Goal: Task Accomplishment & Management: Use online tool/utility

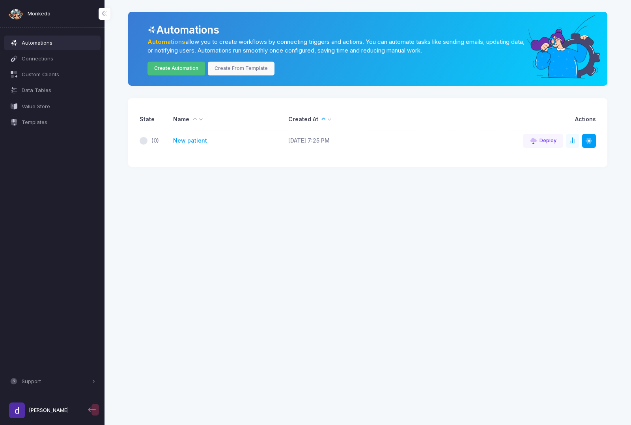
click at [183, 69] on link "Create Automation" at bounding box center [177, 69] width 58 height 14
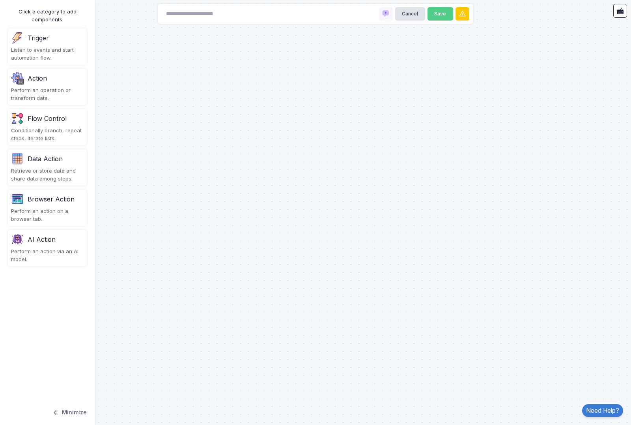
click at [65, 35] on div "Trigger" at bounding box center [47, 38] width 73 height 13
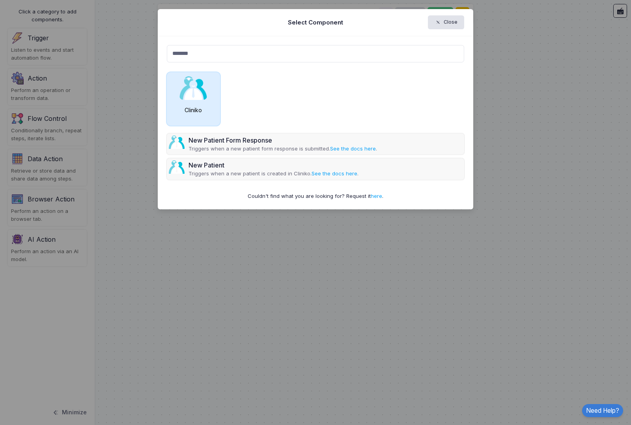
type input "*******"
click at [203, 99] on img at bounding box center [194, 88] width 28 height 24
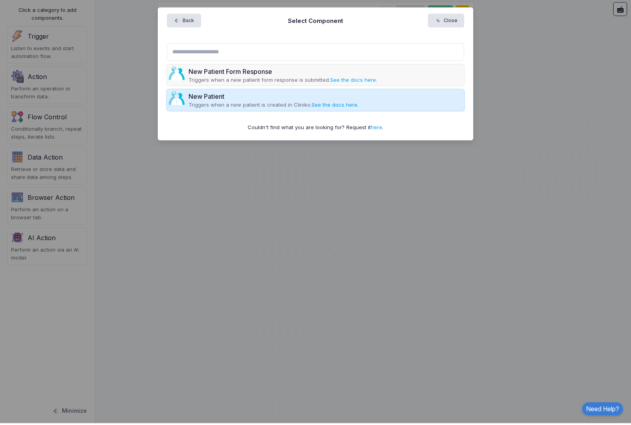
scroll to position [2, 0]
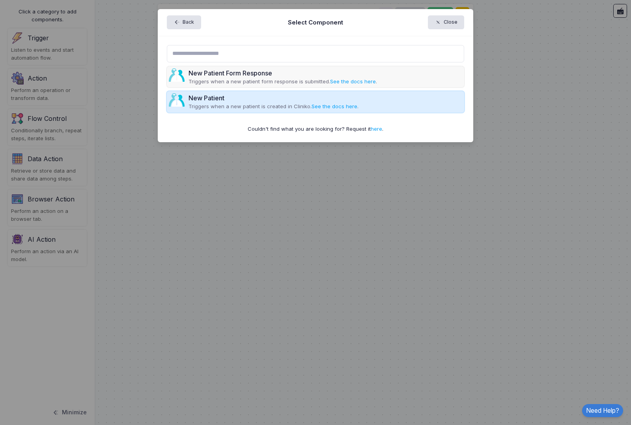
click at [247, 97] on div "New Patient" at bounding box center [274, 97] width 170 height 9
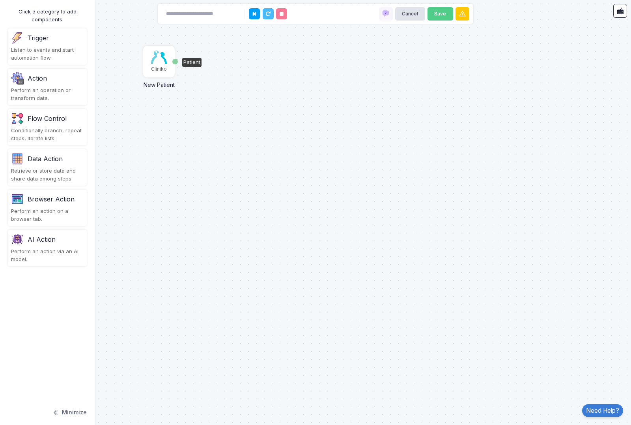
click at [159, 60] on img at bounding box center [159, 57] width 16 height 13
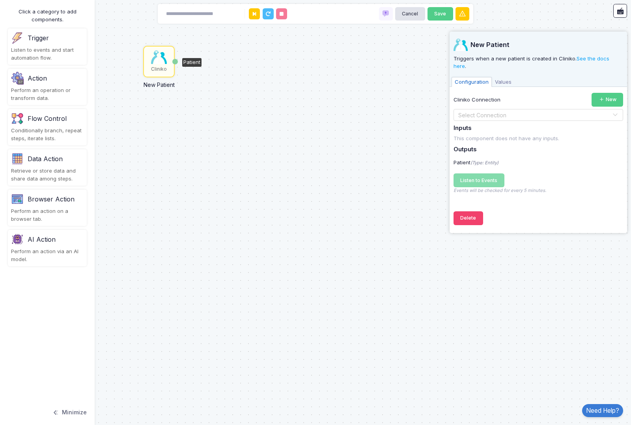
click at [189, 60] on div "Patient" at bounding box center [191, 62] width 19 height 9
click at [197, 62] on div "Patient" at bounding box center [191, 62] width 19 height 9
click at [176, 60] on div "Patient" at bounding box center [175, 62] width 6 height 6
drag, startPoint x: 178, startPoint y: 59, endPoint x: 206, endPoint y: 56, distance: 27.8
click at [206, 56] on div "Cliniko New Patient Patient" at bounding box center [315, 212] width 631 height 425
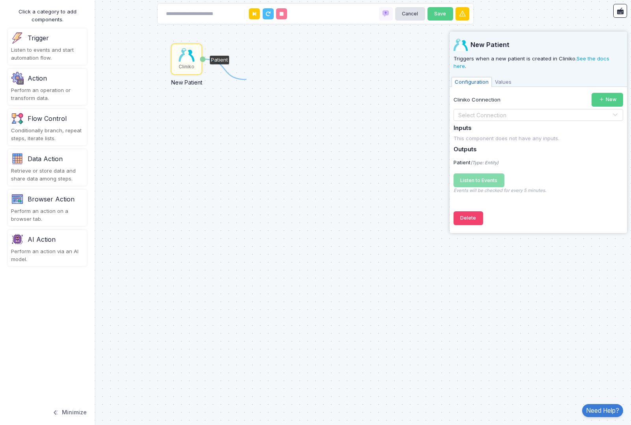
drag, startPoint x: 202, startPoint y: 58, endPoint x: 244, endPoint y: 74, distance: 44.5
click at [226, 59] on div "Patient" at bounding box center [219, 60] width 19 height 9
click at [537, 135] on div "This component does not have any inputs." at bounding box center [539, 139] width 170 height 8
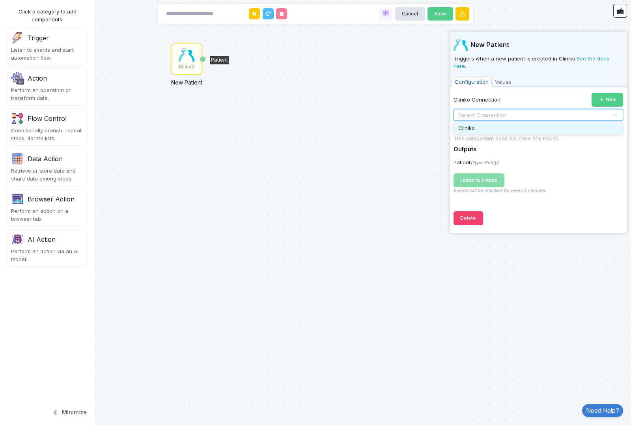
click at [536, 111] on input "text" at bounding box center [530, 115] width 145 height 9
click at [528, 122] on div "Cliniko" at bounding box center [539, 128] width 170 height 12
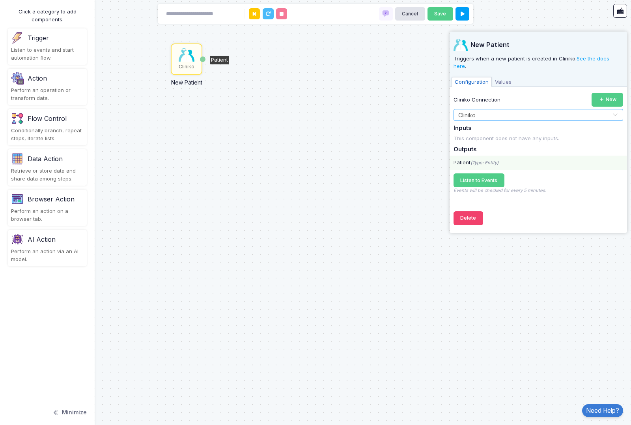
click at [493, 160] on icon "(Type: Entity)" at bounding box center [485, 163] width 28 height 6
click at [501, 159] on div "Patient (Type: Entity)" at bounding box center [539, 163] width 178 height 8
click at [494, 177] on span "Listen to Events" at bounding box center [479, 180] width 37 height 6
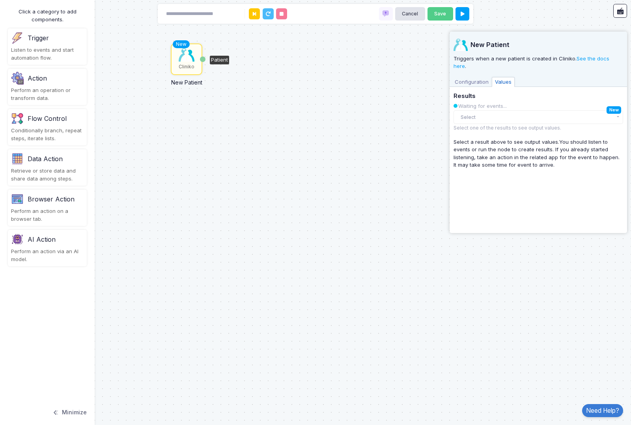
click at [611, 118] on div "Results Waiting for events... Select [PERSON_NAME] Created 6:41 PM [PERSON_NAME…" at bounding box center [539, 112] width 170 height 39
click at [618, 110] on button "Select" at bounding box center [539, 117] width 170 height 14
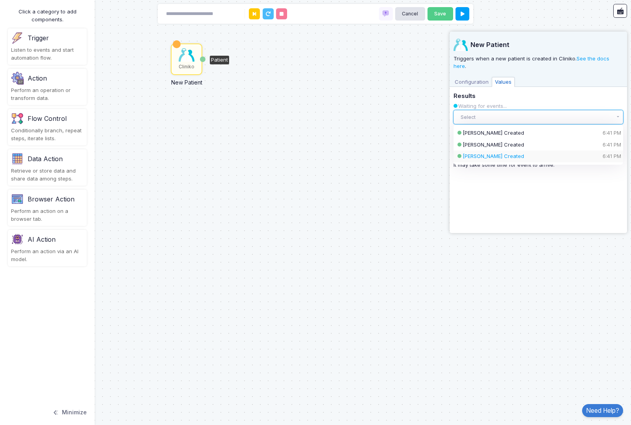
scroll to position [32, 0]
click at [477, 77] on span "Configuration" at bounding box center [472, 82] width 40 height 10
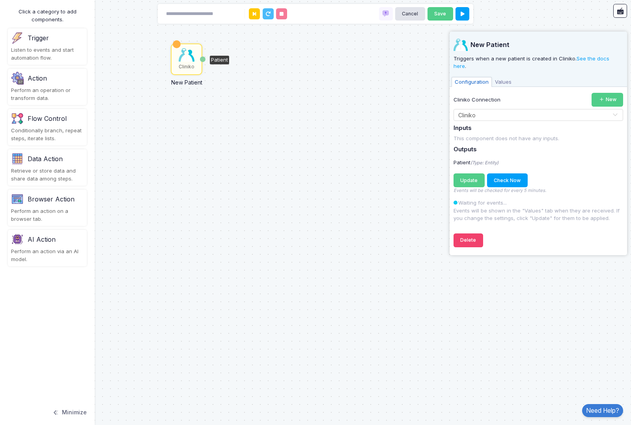
click at [508, 77] on span "Values" at bounding box center [503, 82] width 23 height 10
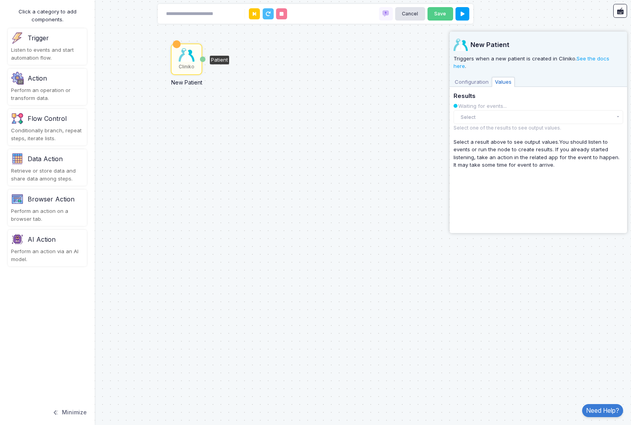
click at [505, 110] on button "Select" at bounding box center [539, 117] width 170 height 14
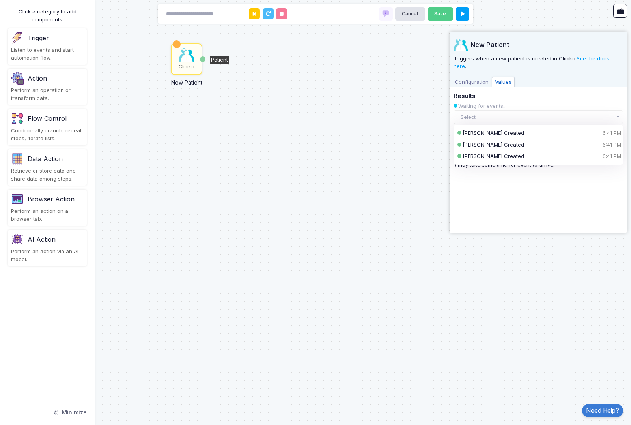
click at [504, 206] on div "New Patient Triggers when a new patient is created in Cliniko. See the docs her…" at bounding box center [539, 130] width 170 height 197
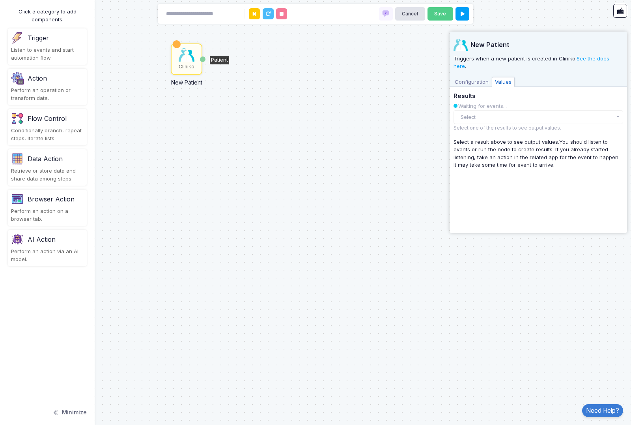
click at [392, 92] on div "Cliniko New Patient Patient" at bounding box center [315, 212] width 631 height 425
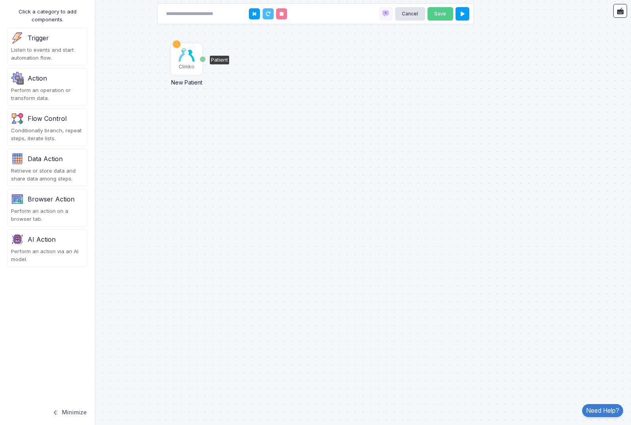
click at [189, 48] on img at bounding box center [187, 54] width 16 height 13
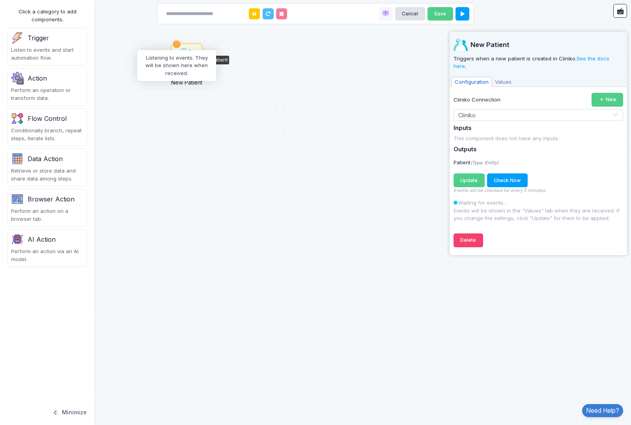
click at [177, 40] on div at bounding box center [176, 43] width 7 height 7
click at [177, 40] on div at bounding box center [177, 44] width 8 height 8
click at [213, 65] on div "Cliniko New Patient Patient" at bounding box center [315, 212] width 631 height 425
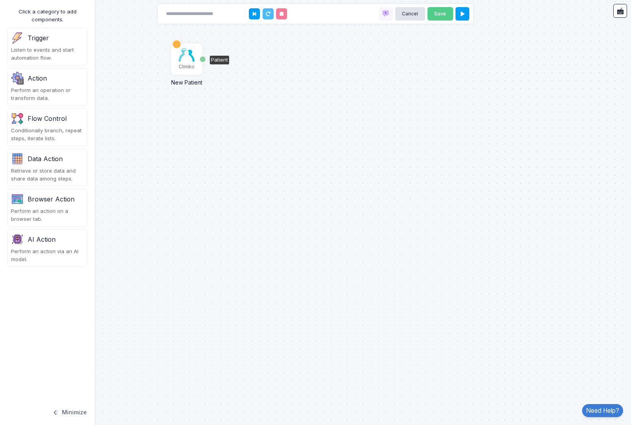
click at [186, 48] on img at bounding box center [187, 54] width 16 height 13
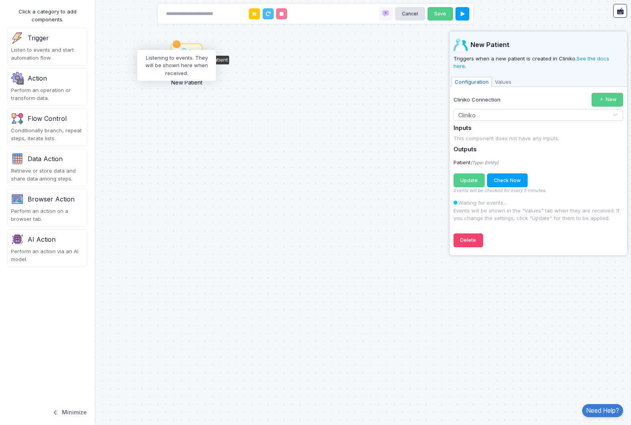
click at [176, 40] on div at bounding box center [177, 44] width 8 height 8
click at [474, 234] on button "Delete" at bounding box center [469, 240] width 30 height 14
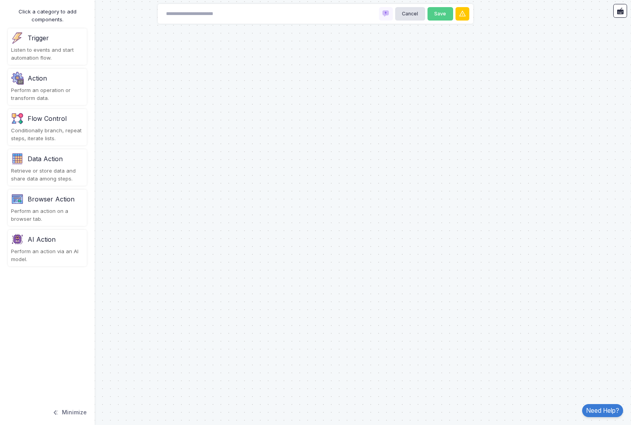
scroll to position [0, 0]
click at [188, 86] on div at bounding box center [315, 212] width 631 height 425
click at [77, 54] on div "Listen to events and start automation flow." at bounding box center [47, 53] width 73 height 15
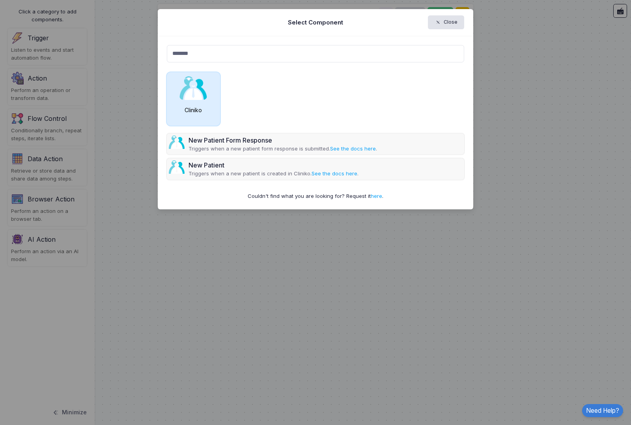
type input "*******"
click at [210, 101] on div "Cliniko" at bounding box center [193, 98] width 53 height 53
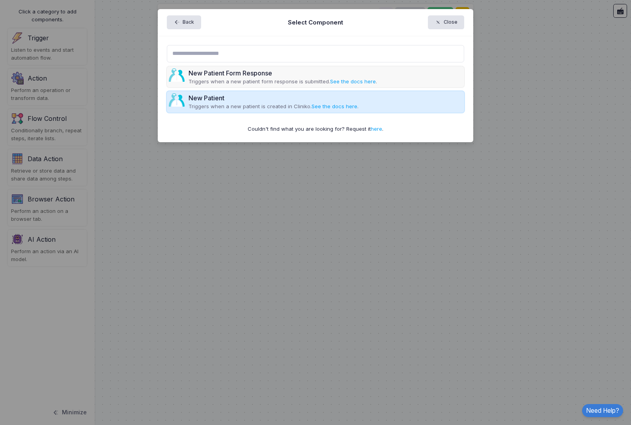
click at [218, 104] on p "Triggers when a new patient is created in Cliniko. See the docs here ." at bounding box center [274, 107] width 170 height 8
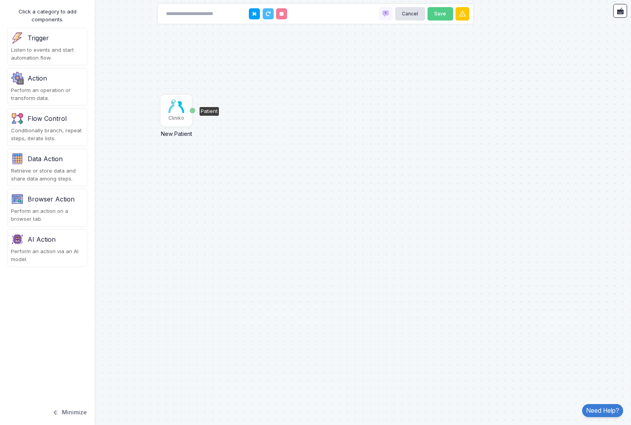
click at [176, 111] on img at bounding box center [177, 105] width 16 height 13
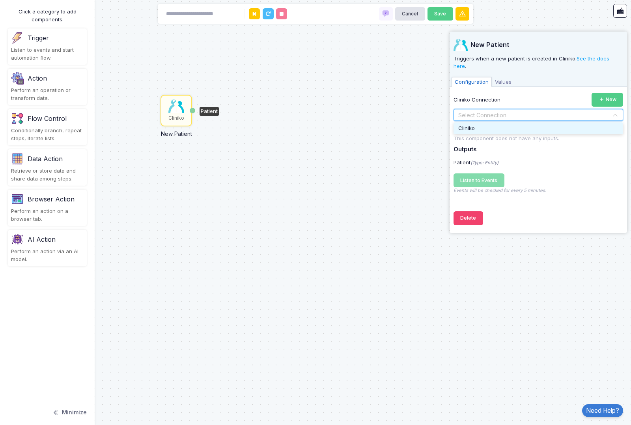
click at [528, 109] on div "Select Connection" at bounding box center [539, 115] width 170 height 12
click at [513, 122] on div "Cliniko" at bounding box center [539, 128] width 170 height 12
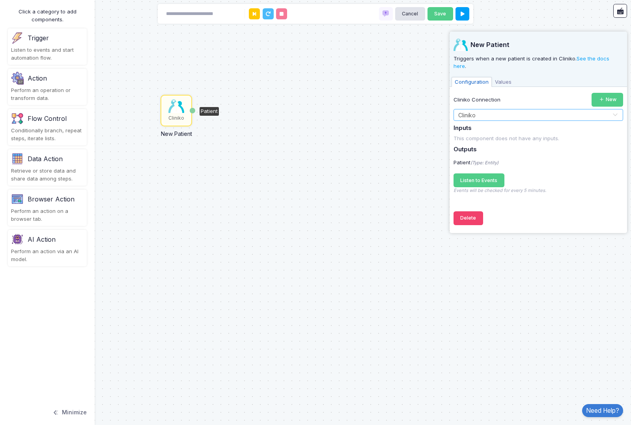
click at [501, 77] on span "Values" at bounding box center [503, 82] width 23 height 10
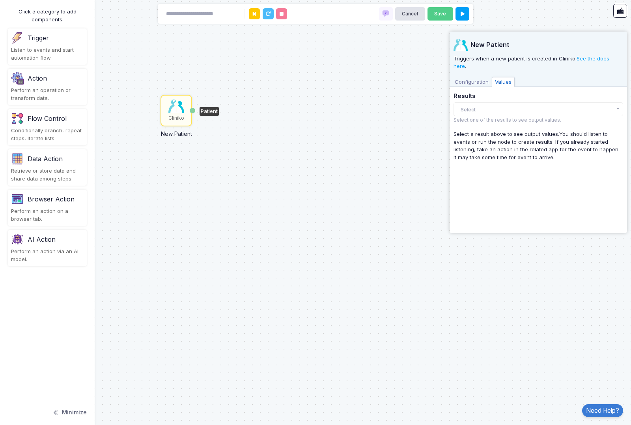
click at [498, 103] on button "Select" at bounding box center [539, 109] width 170 height 14
click at [480, 77] on span "Configuration" at bounding box center [472, 82] width 40 height 10
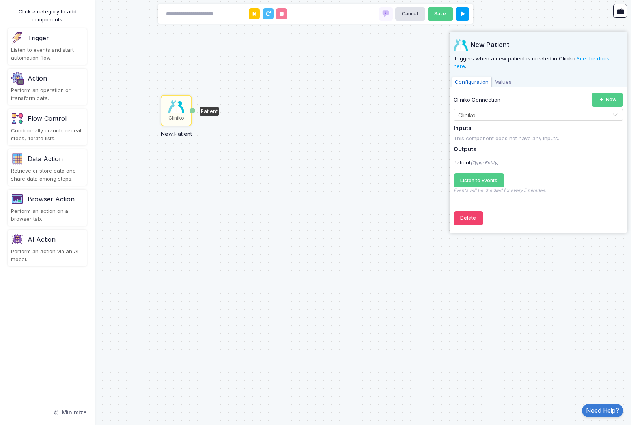
click at [386, 204] on div "Cliniko New Patient Patient" at bounding box center [315, 212] width 631 height 425
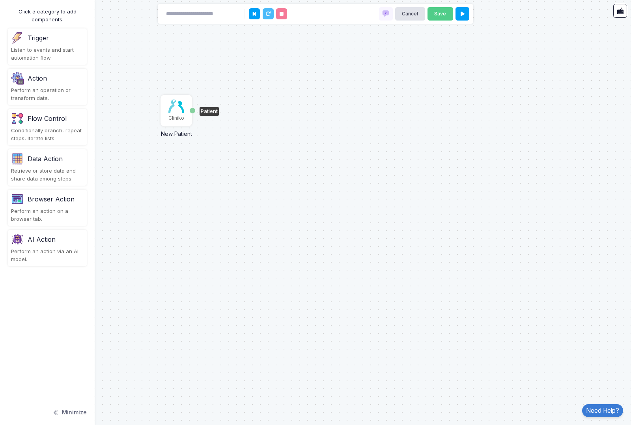
click at [179, 115] on div "Cliniko" at bounding box center [177, 117] width 16 height 7
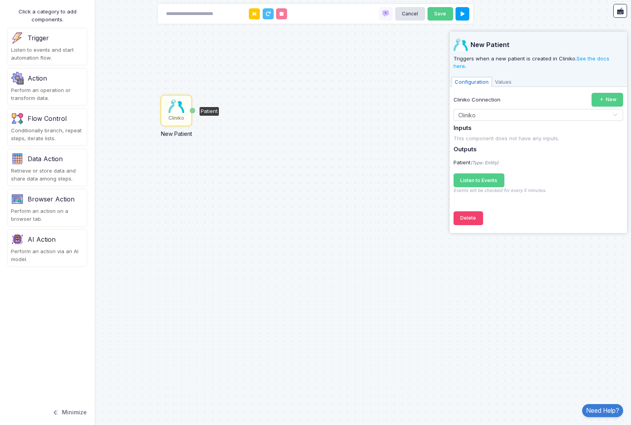
click at [50, 162] on div "Data Action" at bounding box center [47, 158] width 73 height 13
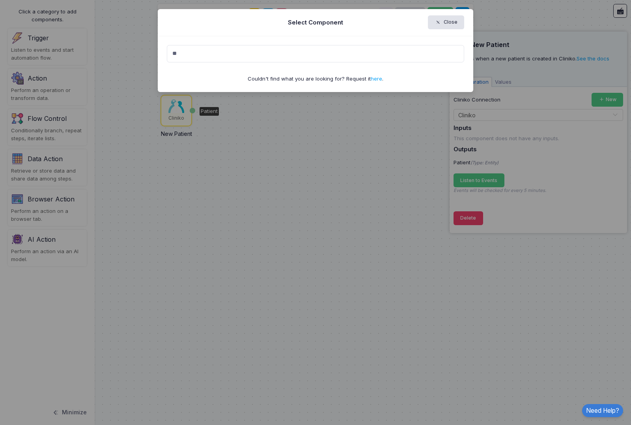
type input "*"
click at [239, 146] on ngb-modal-window "Select Component Close Couldn't find what you are looking for? Request it here ." at bounding box center [315, 212] width 631 height 425
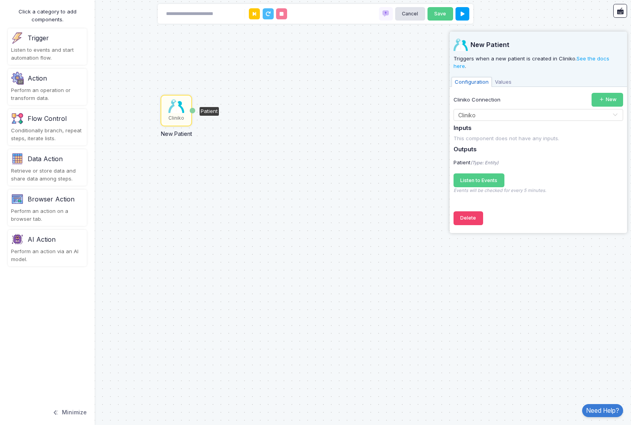
click at [57, 215] on div "Perform an action on a browser tab." at bounding box center [47, 214] width 73 height 15
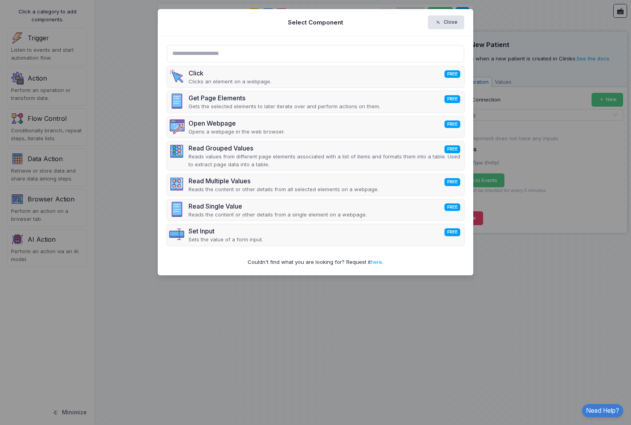
click at [147, 204] on ngb-modal-window "Select Component Close Click FREE Clicks an element on a webpage. Get Page Elem…" at bounding box center [315, 212] width 631 height 425
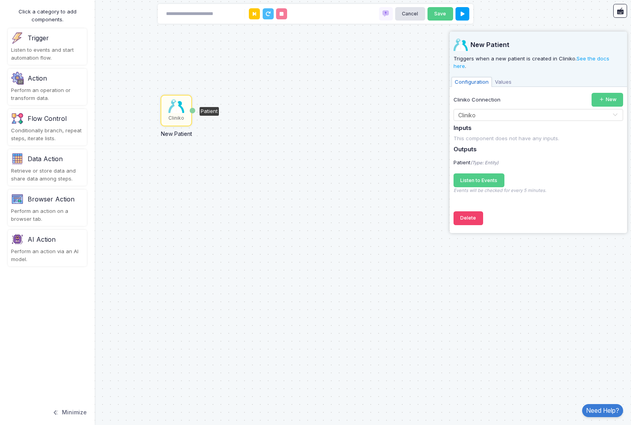
click at [64, 257] on div "Perform an action via an AI model." at bounding box center [47, 254] width 73 height 15
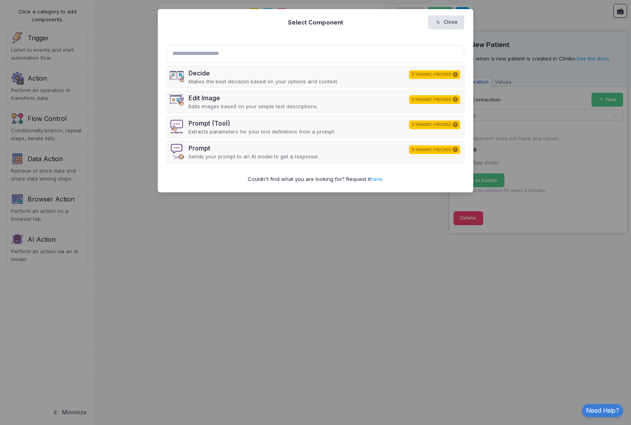
click at [64, 75] on ngb-modal-window "Select Component Close Decide DYNAMIC PRICING Makes the best decision based on …" at bounding box center [315, 212] width 631 height 425
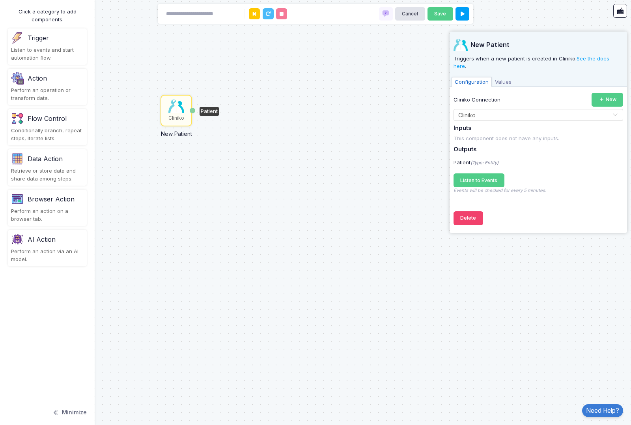
click at [56, 80] on div "Action" at bounding box center [47, 78] width 73 height 13
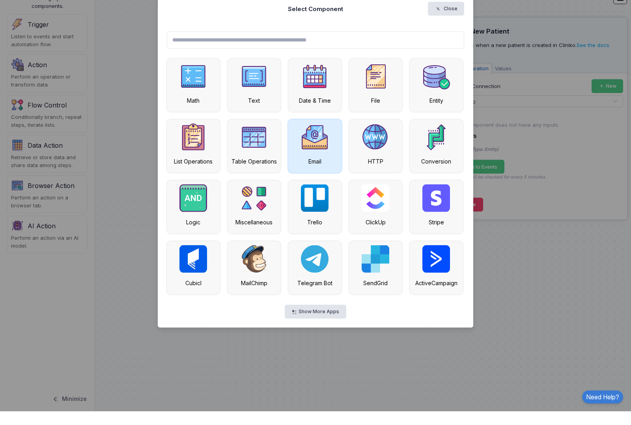
click at [311, 137] on img at bounding box center [315, 151] width 28 height 28
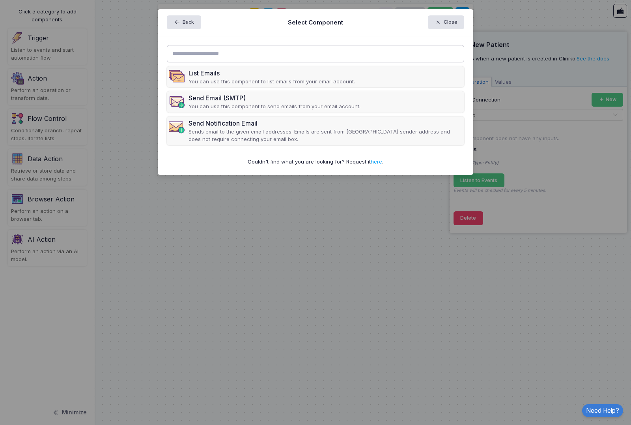
scroll to position [13, 0]
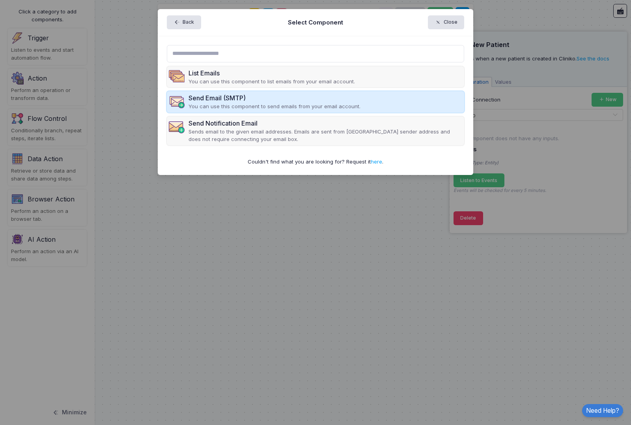
click at [294, 95] on div "Send Email (SMTP)" at bounding box center [275, 97] width 172 height 9
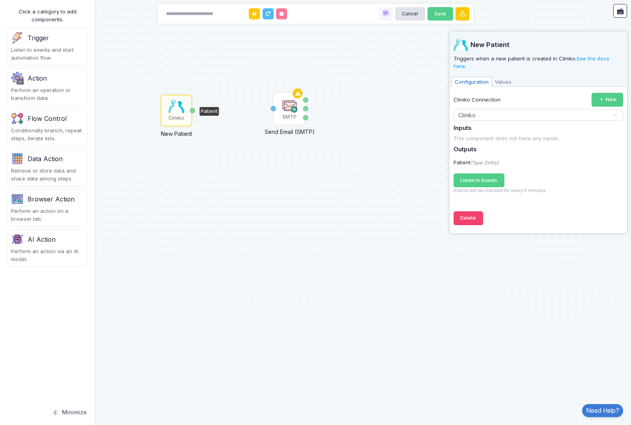
scroll to position [14, 0]
click at [253, 101] on img at bounding box center [253, 109] width 16 height 16
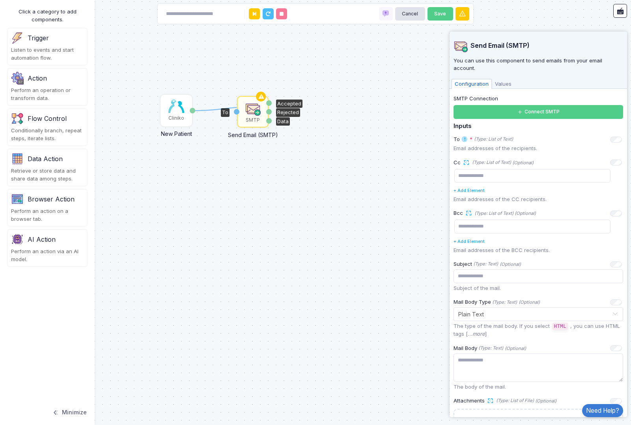
drag, startPoint x: 192, startPoint y: 97, endPoint x: 254, endPoint y: 93, distance: 62.1
click at [185, 97] on div "Cliniko" at bounding box center [176, 111] width 30 height 30
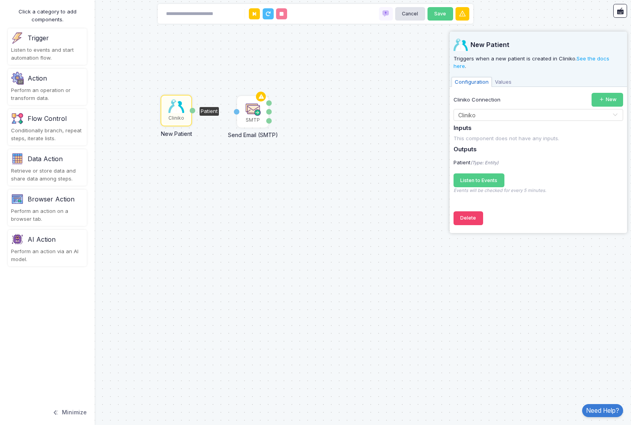
click at [206, 107] on div "Patient" at bounding box center [209, 111] width 19 height 9
drag, startPoint x: 237, startPoint y: 98, endPoint x: 191, endPoint y: 96, distance: 46.2
click at [186, 97] on div "Cliniko" at bounding box center [176, 111] width 30 height 30
click at [207, 107] on div "Patient" at bounding box center [209, 111] width 19 height 9
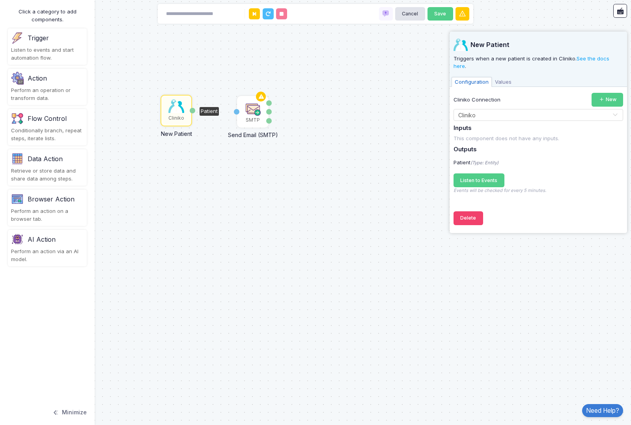
click at [207, 107] on div "Patient" at bounding box center [209, 111] width 19 height 9
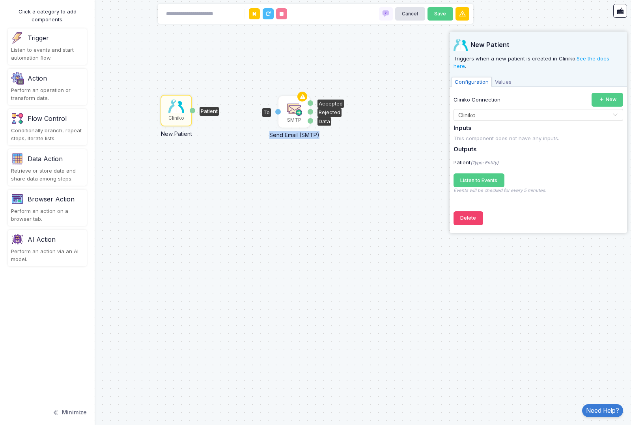
drag, startPoint x: 249, startPoint y: 94, endPoint x: 289, endPoint y: 94, distance: 39.9
click at [289, 101] on img at bounding box center [295, 109] width 16 height 16
click at [231, 114] on div "Cliniko New Patient Patient SMTP Send Email (SMTP) To Accepted Rejected Data" at bounding box center [315, 212] width 631 height 425
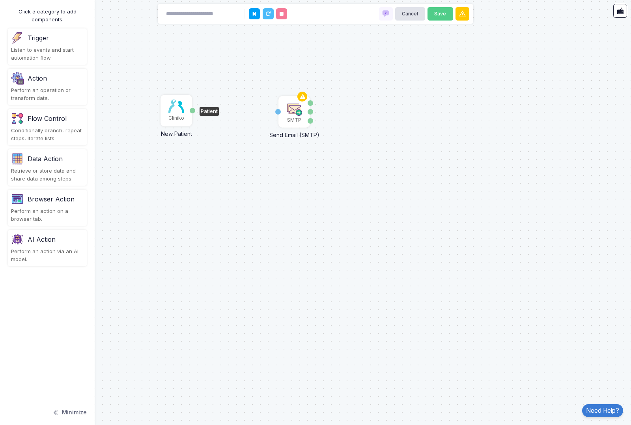
click at [184, 99] on img at bounding box center [177, 105] width 16 height 13
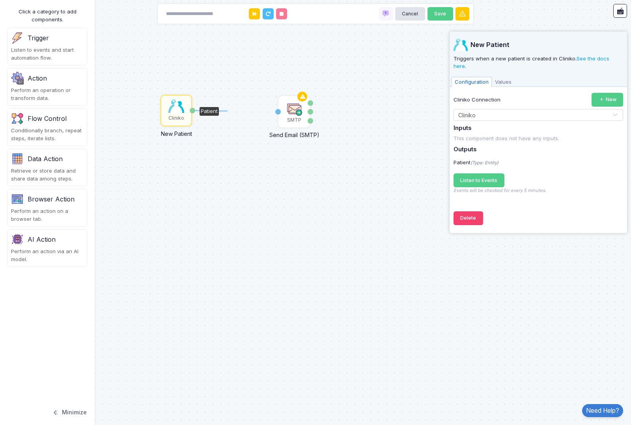
drag, startPoint x: 192, startPoint y: 97, endPoint x: 227, endPoint y: 96, distance: 34.4
click at [223, 96] on div "Cliniko New Patient Patient SMTP Send Email (SMTP) To Accepted Rejected Data" at bounding box center [315, 212] width 631 height 425
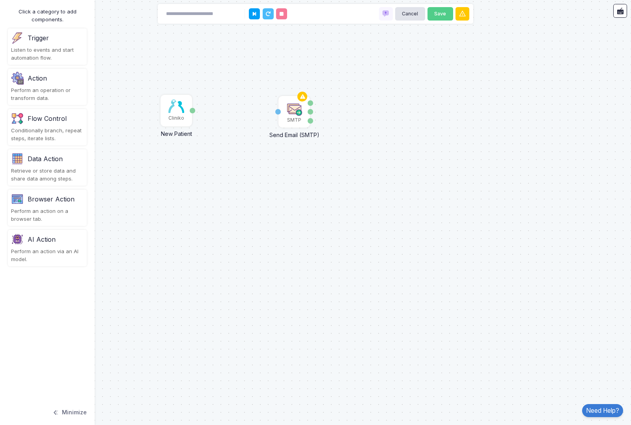
click at [223, 96] on div "Cliniko New Patient Patient SMTP Send Email (SMTP) To Accepted Rejected Data" at bounding box center [315, 212] width 631 height 425
click at [162, 96] on div "Cliniko" at bounding box center [176, 111] width 30 height 30
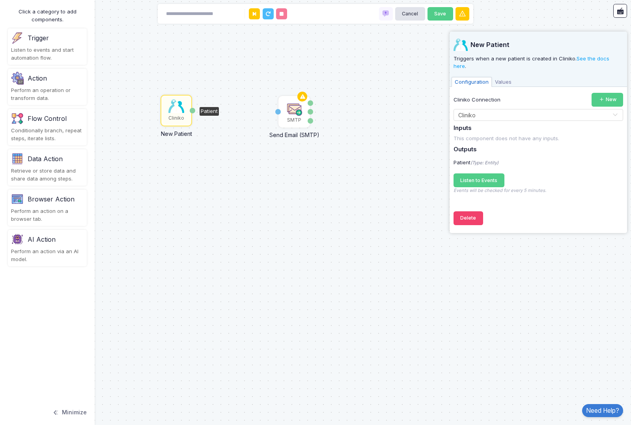
click at [506, 77] on span "Values" at bounding box center [503, 82] width 23 height 10
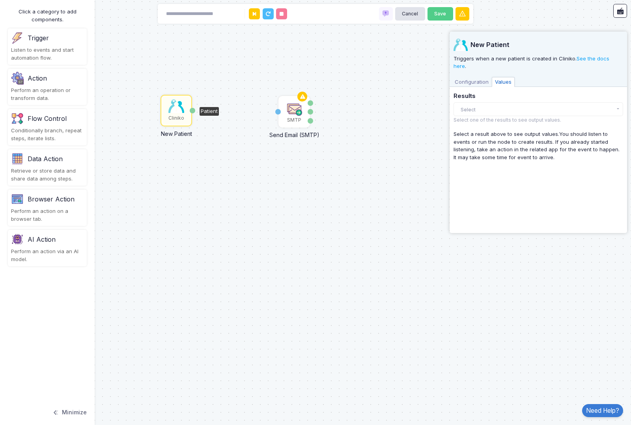
click at [499, 102] on button "Select" at bounding box center [539, 109] width 170 height 14
click at [462, 77] on span "Configuration" at bounding box center [472, 82] width 40 height 10
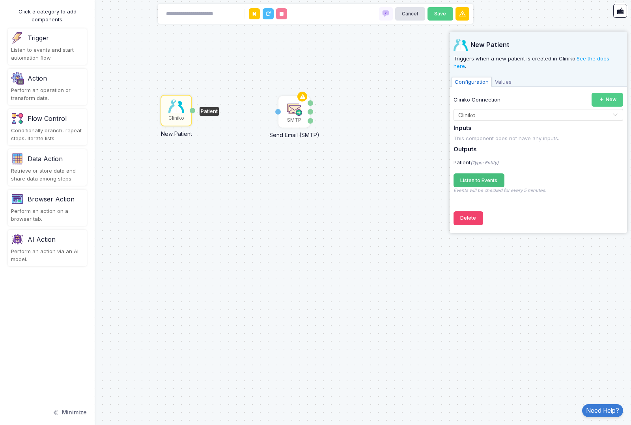
click at [473, 177] on span "Listen to Events" at bounding box center [479, 180] width 37 height 6
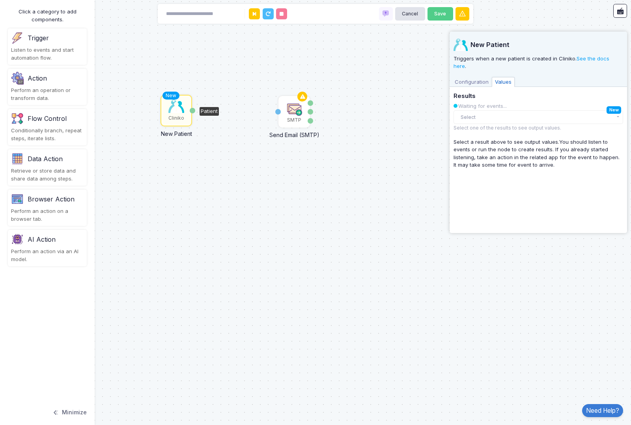
click at [520, 110] on button "Select" at bounding box center [539, 117] width 170 height 14
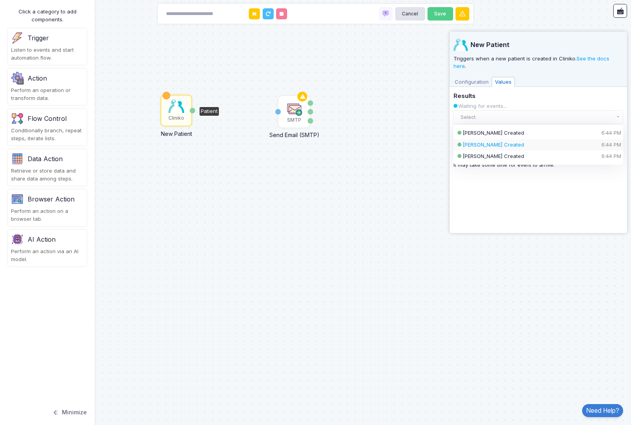
click at [510, 139] on div "[PERSON_NAME] Created 6:44 PM" at bounding box center [539, 145] width 170 height 12
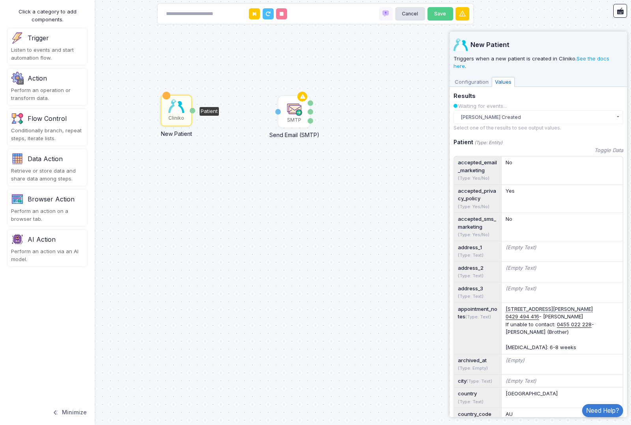
scroll to position [0, 0]
click at [523, 187] on div "Yes" at bounding box center [562, 191] width 113 height 8
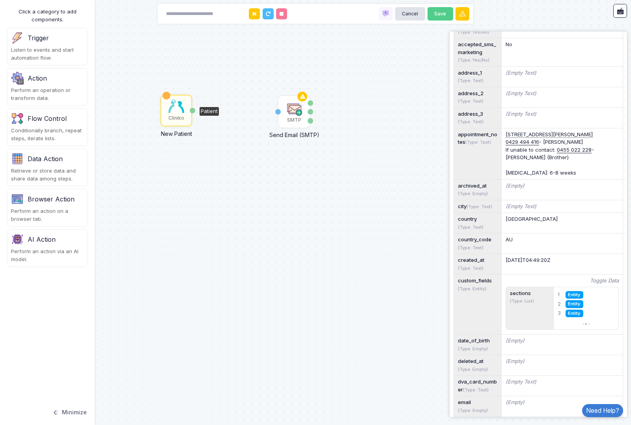
scroll to position [182, 0]
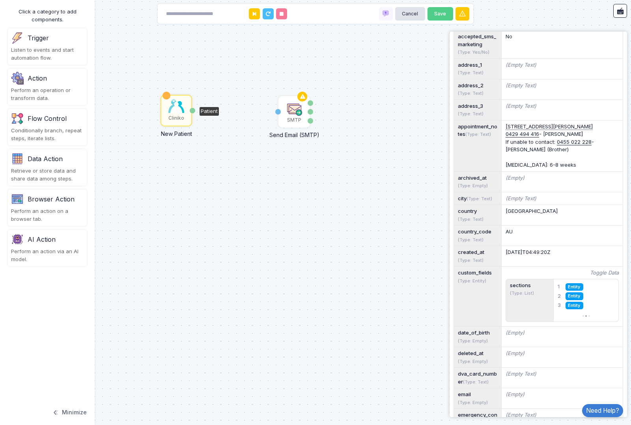
click at [519, 228] on div "AU" at bounding box center [562, 232] width 113 height 8
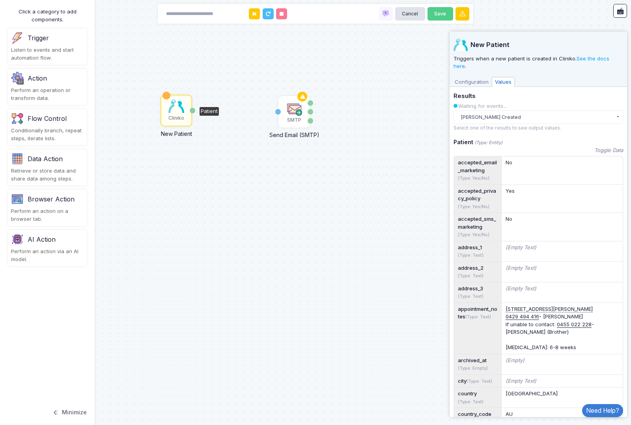
scroll to position [0, 0]
click at [509, 111] on button "[PERSON_NAME] Created" at bounding box center [539, 117] width 170 height 14
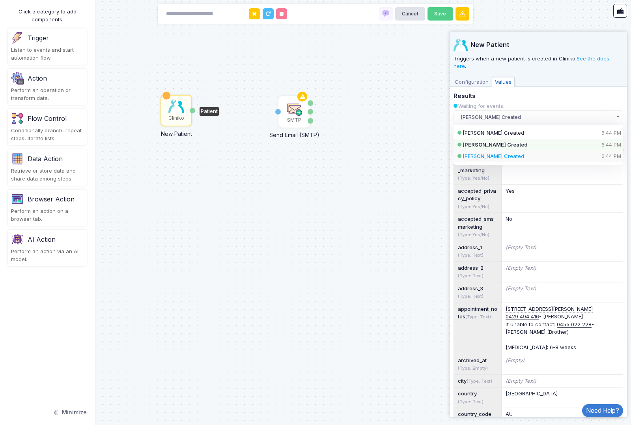
click at [508, 152] on div "[PERSON_NAME] Created 6:44 PM" at bounding box center [532, 156] width 138 height 8
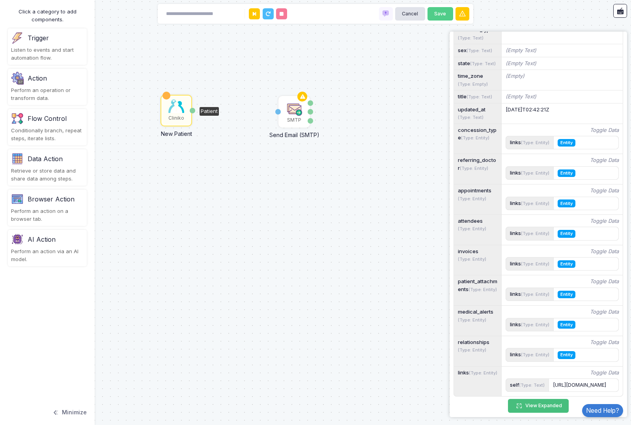
scroll to position [1101, 0]
click at [534, 399] on button "View Expanded" at bounding box center [538, 406] width 61 height 14
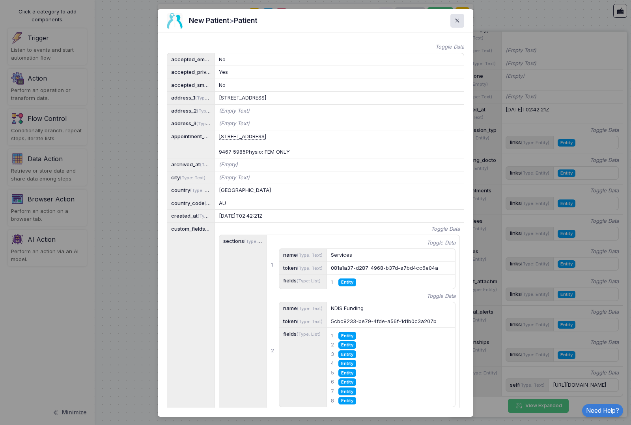
scroll to position [0, 0]
click at [462, 25] on span at bounding box center [462, 20] width 0 height 9
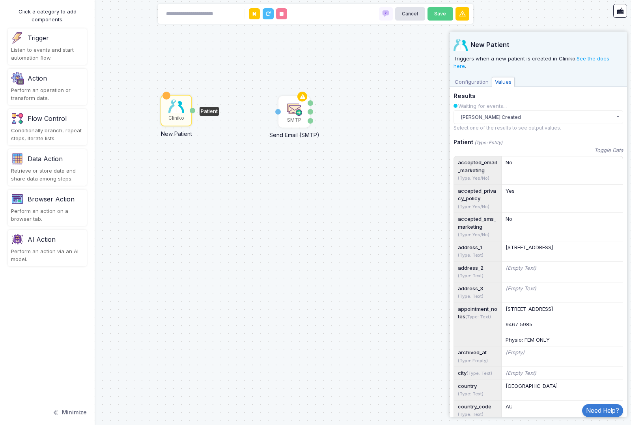
click at [472, 78] on span "Configuration" at bounding box center [472, 82] width 40 height 10
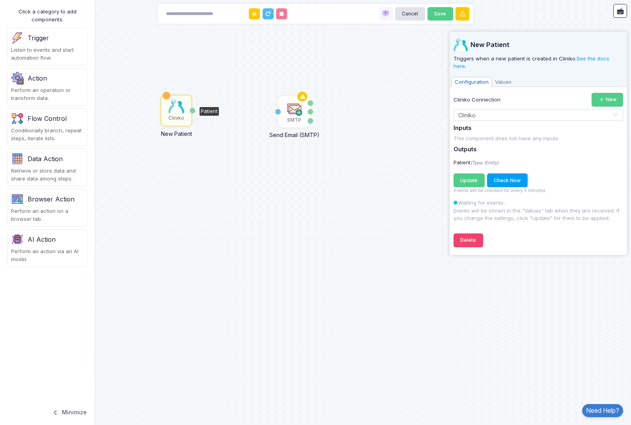
click at [389, 156] on div "Cliniko New Patient Patient SMTP Send Email (SMTP) To Accepted Rejected Data" at bounding box center [315, 212] width 631 height 425
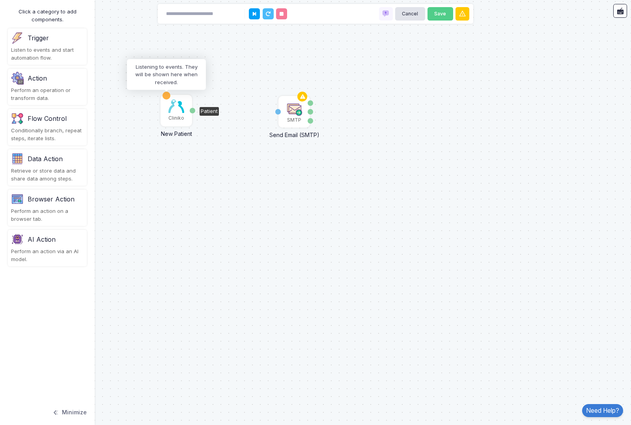
click at [167, 96] on div at bounding box center [166, 95] width 7 height 7
click at [174, 109] on img at bounding box center [177, 105] width 16 height 13
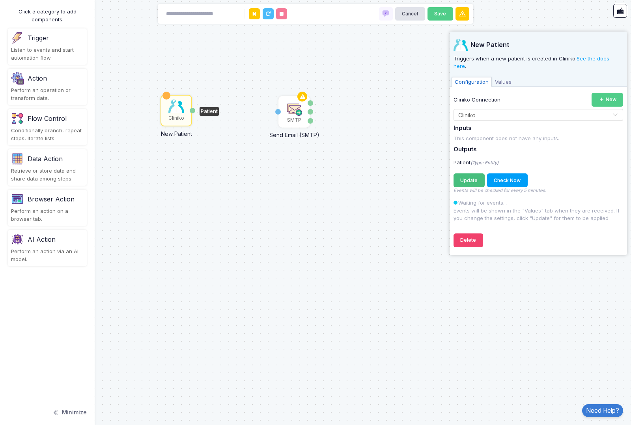
click at [477, 177] on span "Update" at bounding box center [469, 180] width 17 height 6
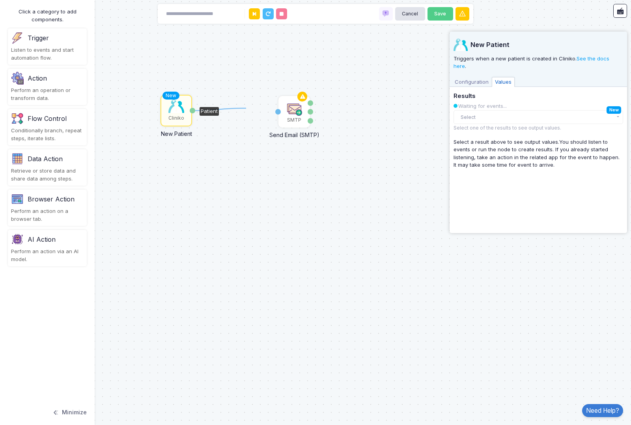
drag, startPoint x: 193, startPoint y: 112, endPoint x: 246, endPoint y: 108, distance: 53.8
drag, startPoint x: 199, startPoint y: 112, endPoint x: 278, endPoint y: 111, distance: 79.3
drag, startPoint x: 290, startPoint y: 114, endPoint x: 259, endPoint y: 104, distance: 32.1
click at [259, 104] on img at bounding box center [264, 98] width 16 height 16
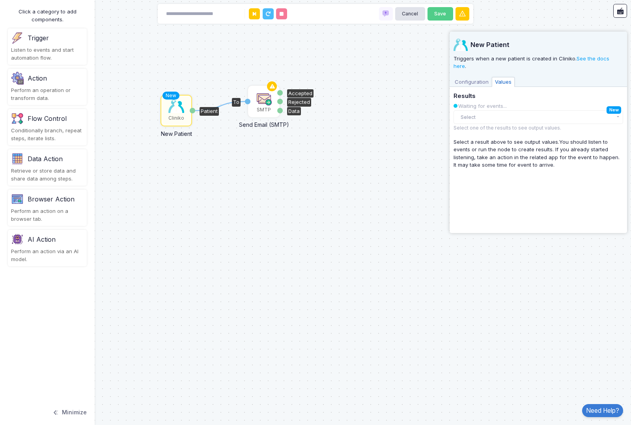
click at [262, 103] on img at bounding box center [264, 98] width 16 height 16
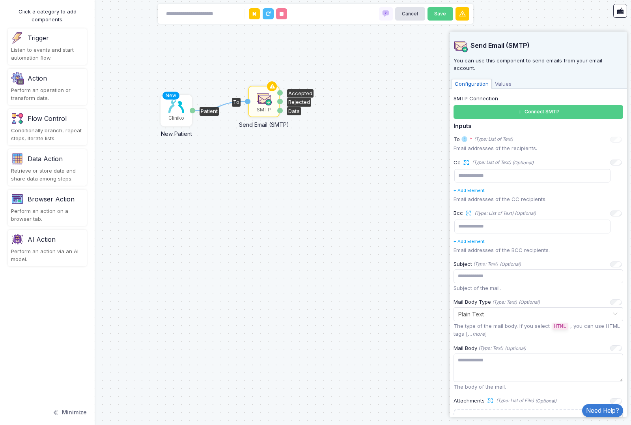
click at [177, 113] on div "New Cliniko" at bounding box center [176, 111] width 30 height 30
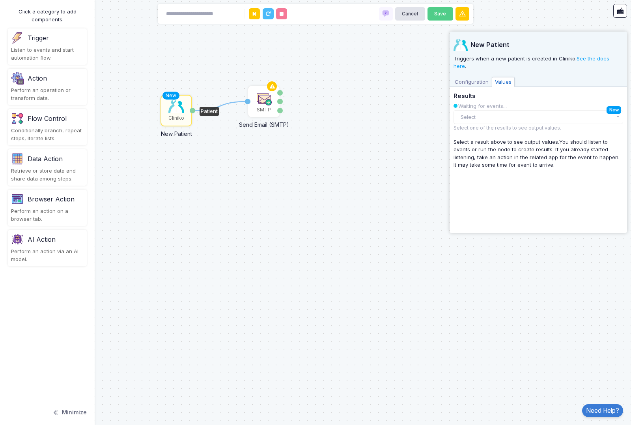
click at [480, 77] on span "Configuration" at bounding box center [472, 82] width 40 height 10
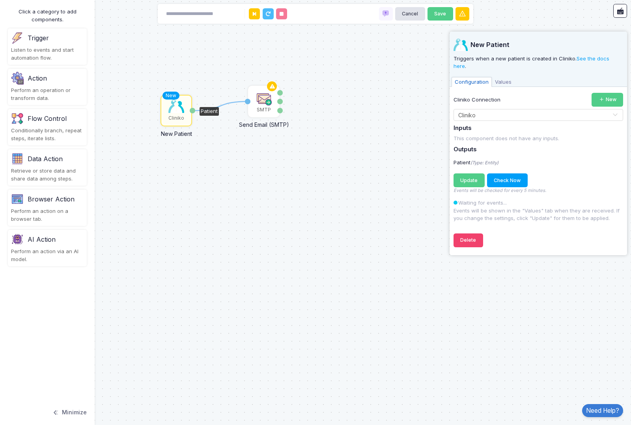
click at [500, 77] on span "Values" at bounding box center [503, 82] width 23 height 10
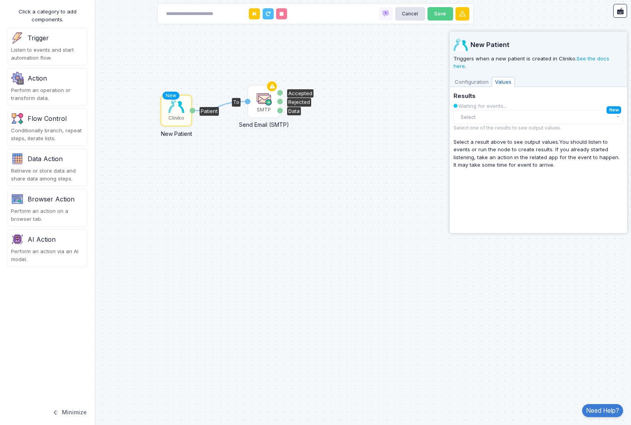
click at [268, 104] on img at bounding box center [264, 98] width 16 height 16
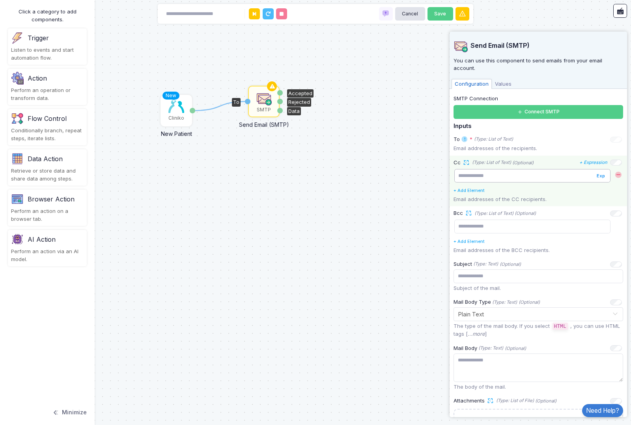
click at [496, 169] on input "text" at bounding box center [533, 176] width 157 height 14
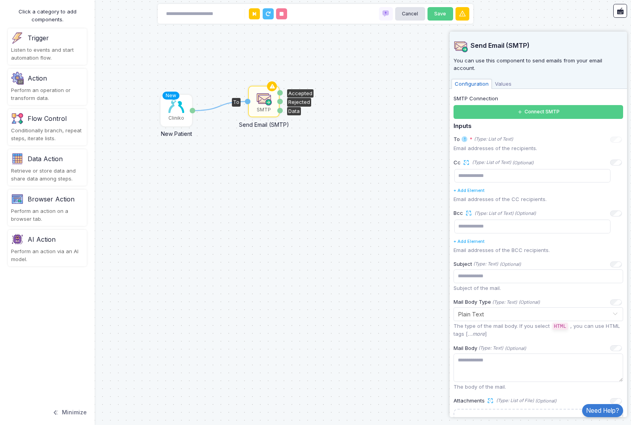
click at [502, 79] on span "Values" at bounding box center [503, 84] width 23 height 10
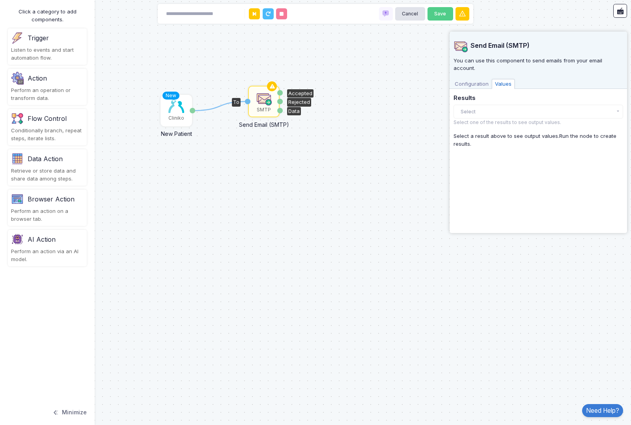
click at [476, 79] on span "Configuration" at bounding box center [472, 84] width 40 height 10
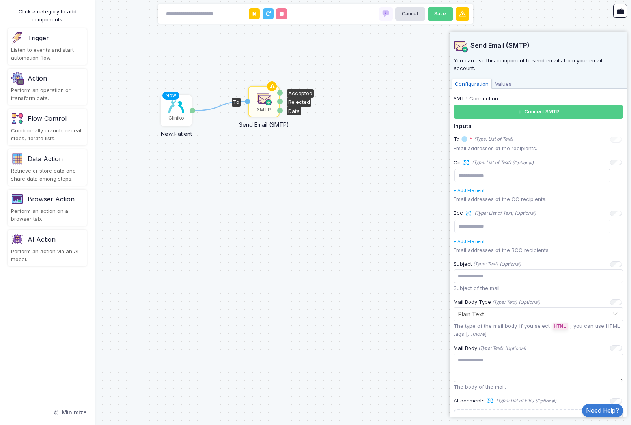
click at [270, 96] on img at bounding box center [264, 98] width 16 height 16
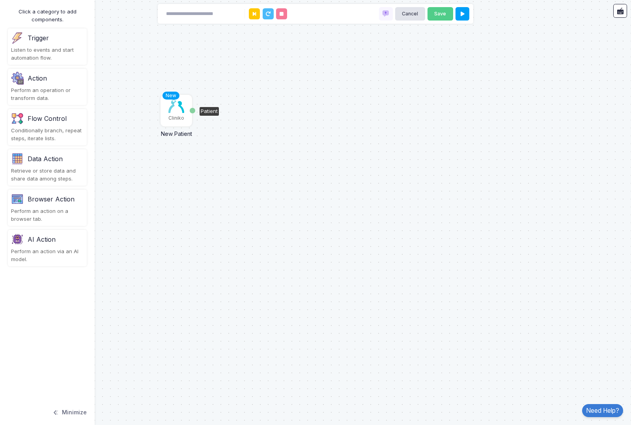
click at [170, 109] on img at bounding box center [177, 105] width 16 height 13
